Goal: Task Accomplishment & Management: Use online tool/utility

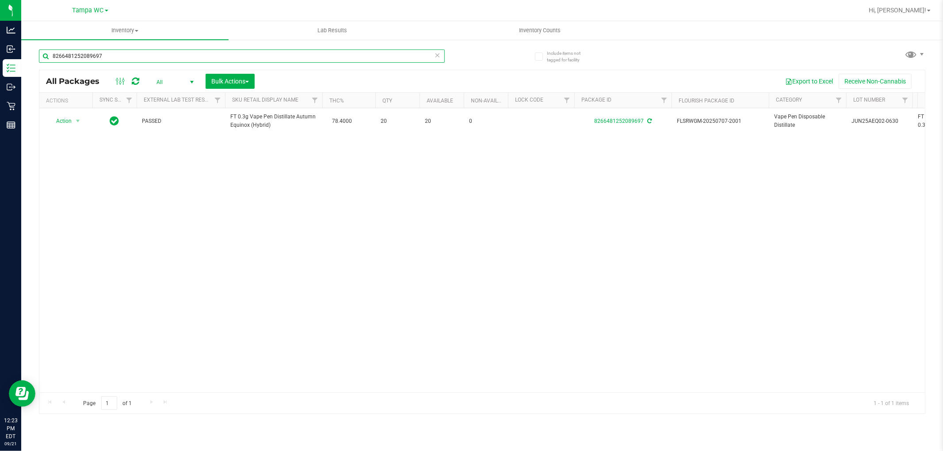
click at [126, 51] on input "8266481252089697" at bounding box center [242, 55] width 406 height 13
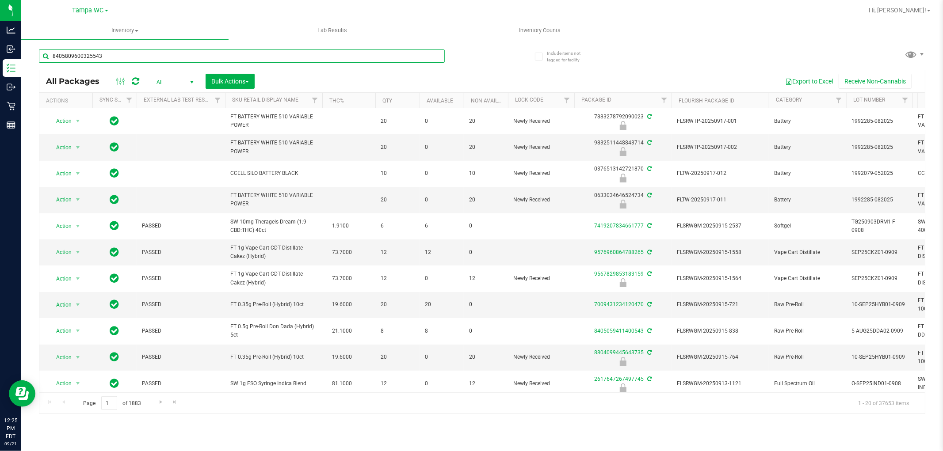
type input "8405809600325543"
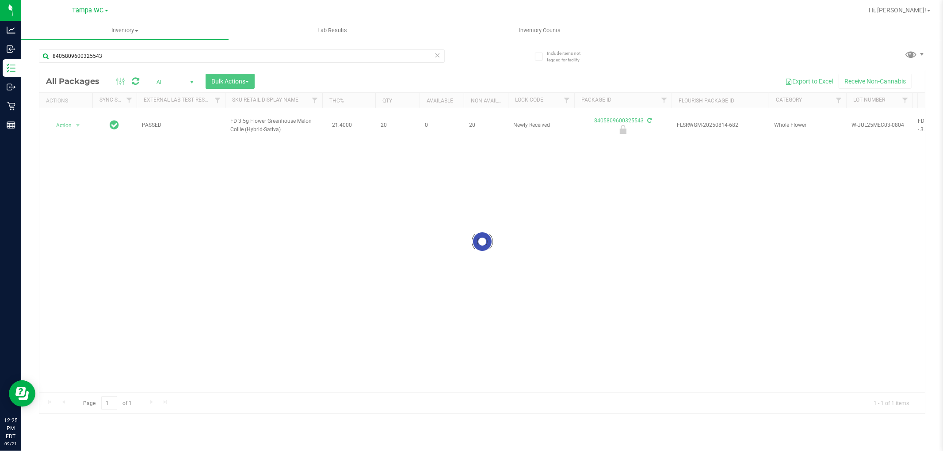
click at [72, 117] on div at bounding box center [481, 241] width 885 height 343
click at [72, 118] on div at bounding box center [481, 241] width 885 height 343
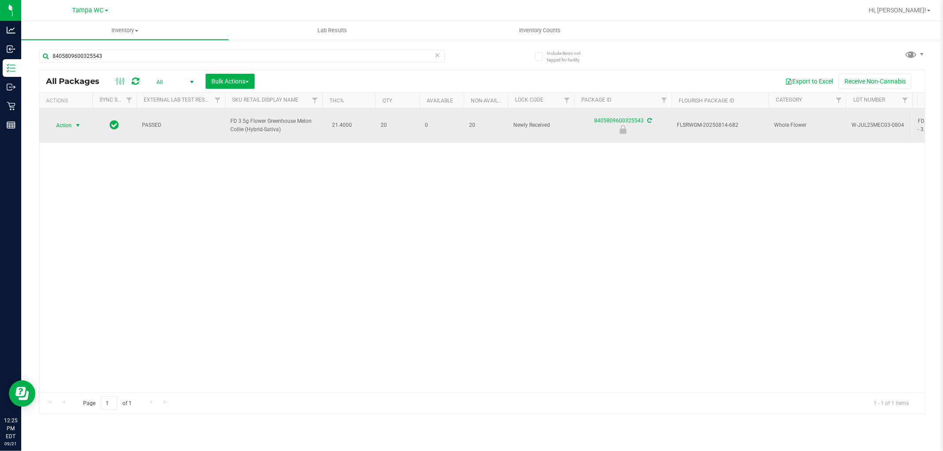
click at [72, 122] on span "select" at bounding box center [77, 125] width 11 height 12
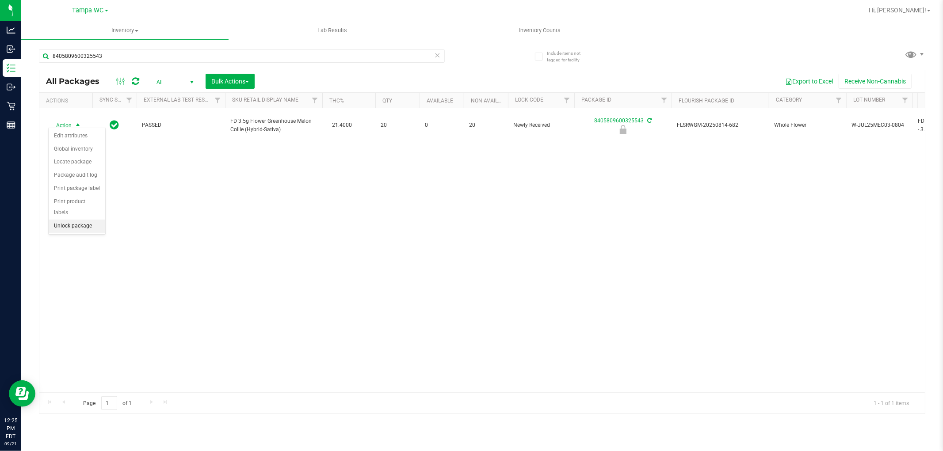
click at [75, 230] on li "Unlock package" at bounding box center [77, 226] width 57 height 13
